Goal: Information Seeking & Learning: Learn about a topic

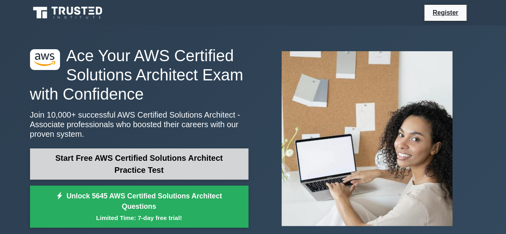
scroll to position [40, 0]
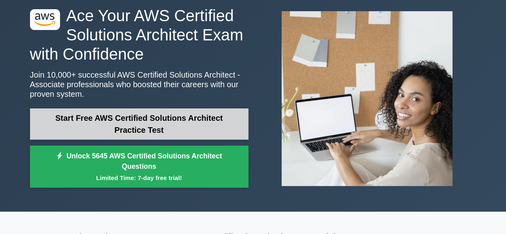
click at [147, 128] on link "Start Free AWS Certified Solutions Architect Practice Test" at bounding box center [139, 123] width 219 height 31
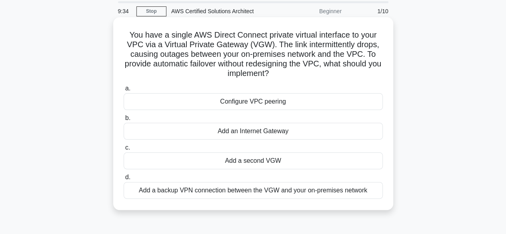
scroll to position [40, 0]
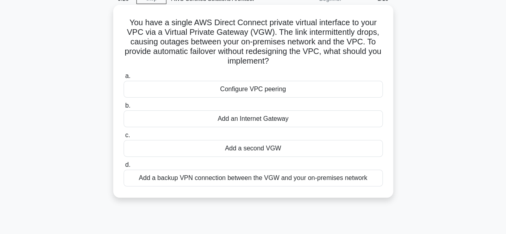
click at [249, 92] on div "Configure VPC peering" at bounding box center [253, 89] width 259 height 17
click at [124, 79] on input "a. Configure VPC peering" at bounding box center [124, 76] width 0 height 5
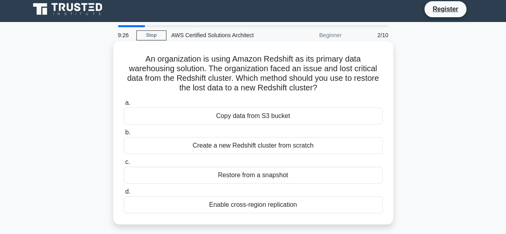
scroll to position [0, 0]
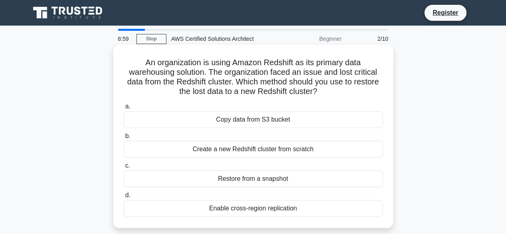
click at [257, 121] on div "Copy data from S3 bucket" at bounding box center [253, 119] width 259 height 17
click at [124, 109] on input "a. Copy data from S3 bucket" at bounding box center [124, 106] width 0 height 5
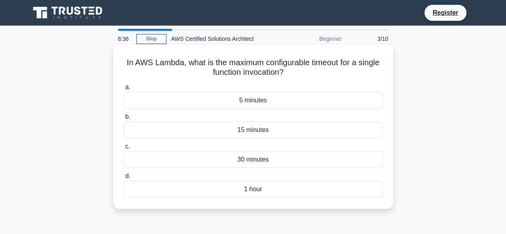
click at [254, 130] on div "15 minutes" at bounding box center [253, 130] width 259 height 17
click at [124, 120] on input "b. 15 minutes" at bounding box center [124, 116] width 0 height 5
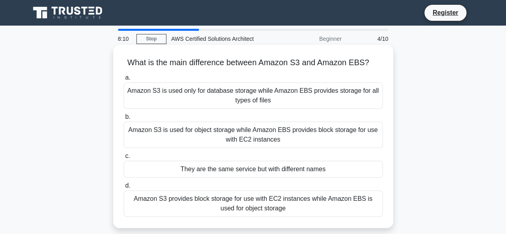
click at [298, 133] on div "Amazon S3 is used for object storage while Amazon EBS provides block storage fo…" at bounding box center [253, 135] width 259 height 26
click at [124, 120] on input "b. Amazon S3 is used for object storage while Amazon EBS provides block storage…" at bounding box center [124, 116] width 0 height 5
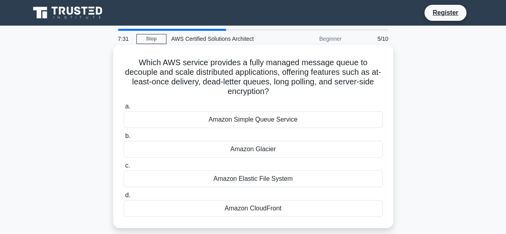
click at [261, 206] on div "Amazon CloudFront" at bounding box center [253, 208] width 259 height 17
click at [124, 198] on input "d. Amazon CloudFront" at bounding box center [124, 195] width 0 height 5
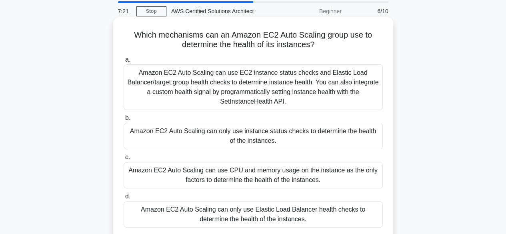
scroll to position [40, 0]
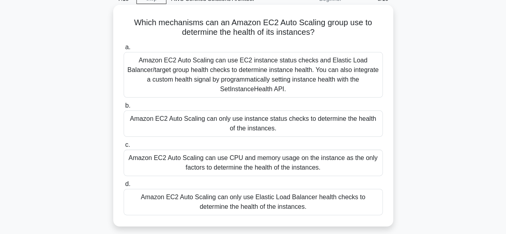
click at [289, 73] on div "Amazon EC2 Auto Scaling can use EC2 instance status checks and Elastic Load Bal…" at bounding box center [253, 75] width 259 height 46
click at [124, 50] on input "a. Amazon EC2 Auto Scaling can use EC2 instance status checks and Elastic Load …" at bounding box center [124, 47] width 0 height 5
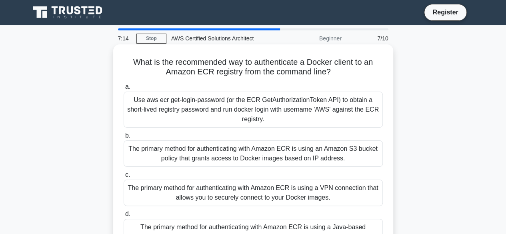
scroll to position [0, 0]
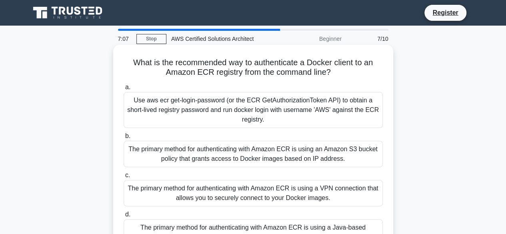
click at [219, 149] on div "The primary method for authenticating with Amazon ECR is using an Amazon S3 buc…" at bounding box center [253, 154] width 259 height 26
click at [124, 139] on input "b. The primary method for authenticating with Amazon ECR is using an Amazon S3 …" at bounding box center [124, 136] width 0 height 5
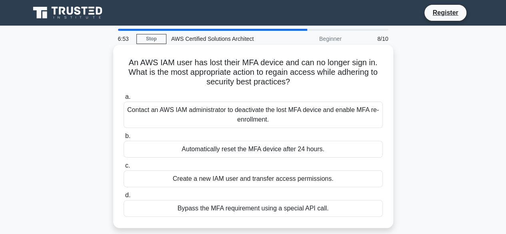
click at [284, 150] on div "Automatically reset the MFA device after 24 hours." at bounding box center [253, 149] width 259 height 17
click at [124, 139] on input "b. Automatically reset the MFA device after 24 hours." at bounding box center [124, 136] width 0 height 5
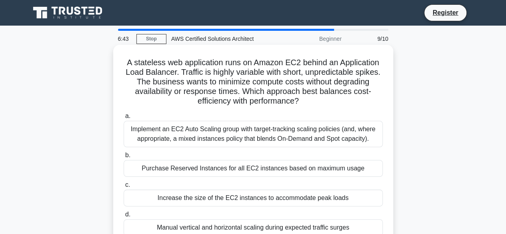
scroll to position [40, 0]
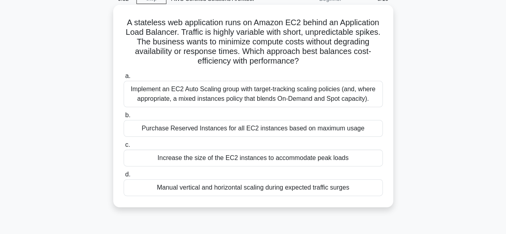
click at [203, 129] on div "Purchase Reserved Instances for all EC2 instances based on maximum usage" at bounding box center [253, 128] width 259 height 17
click at [124, 118] on input "b. Purchase Reserved Instances for all EC2 instances based on maximum usage" at bounding box center [124, 115] width 0 height 5
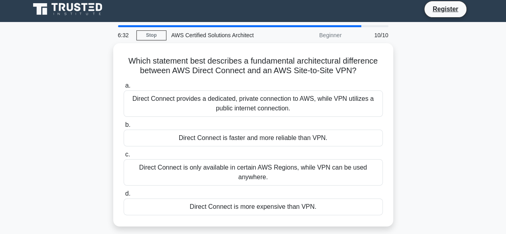
scroll to position [0, 0]
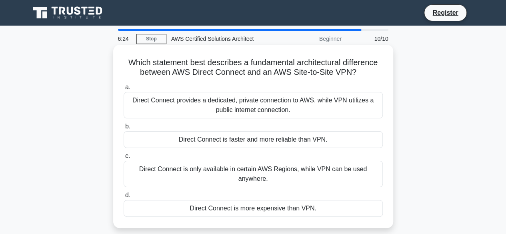
click at [274, 173] on div "Direct Connect is only available in certain AWS Regions, while VPN can be used …" at bounding box center [253, 174] width 259 height 26
click at [124, 159] on input "c. Direct Connect is only available in certain AWS Regions, while VPN can be us…" at bounding box center [124, 156] width 0 height 5
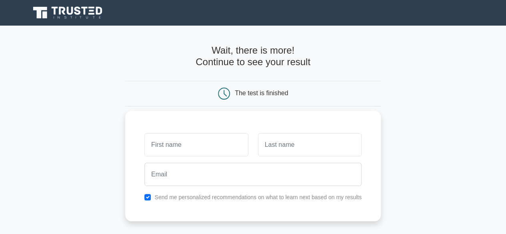
scroll to position [40, 0]
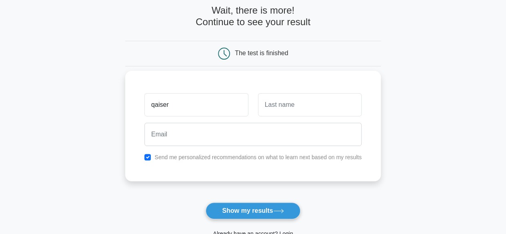
type input "qaiser"
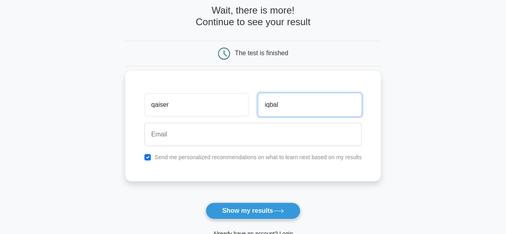
type input "iqbal"
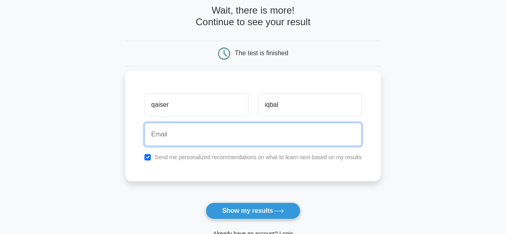
click at [188, 137] on input "email" at bounding box center [253, 134] width 217 height 23
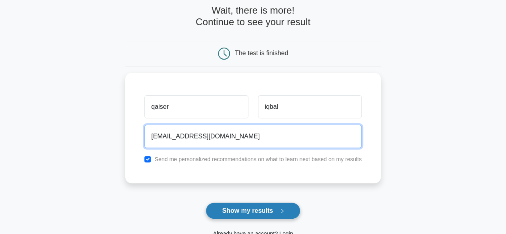
type input "[EMAIL_ADDRESS][DOMAIN_NAME]"
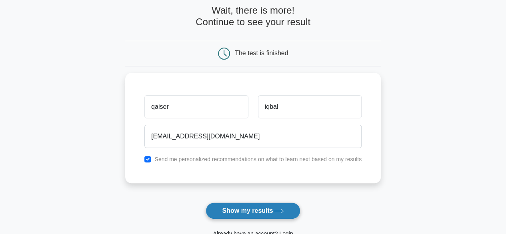
click at [230, 207] on button "Show my results" at bounding box center [253, 211] width 94 height 17
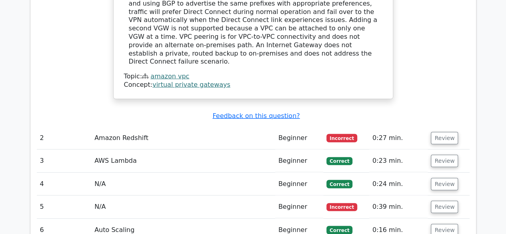
scroll to position [974, 0]
